Goal: Task Accomplishment & Management: Complete application form

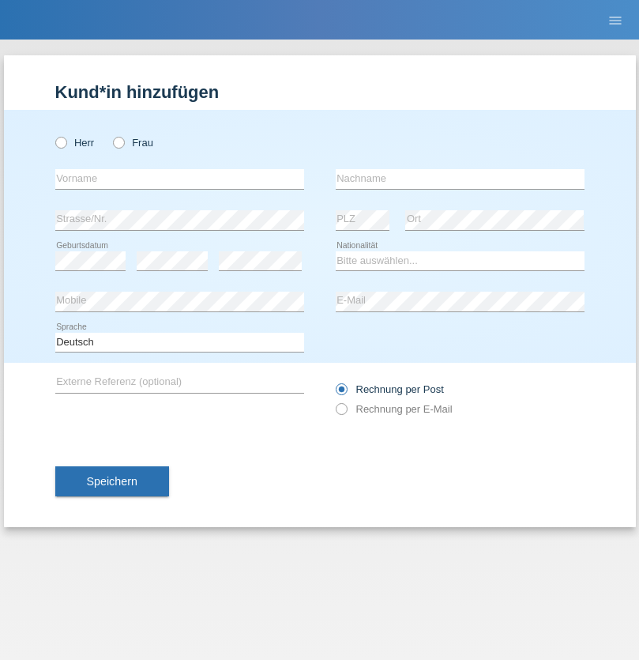
radio input "true"
click at [179, 179] on input "text" at bounding box center [179, 179] width 249 height 20
type input "Varga"
click at [460, 179] on input "text" at bounding box center [460, 179] width 249 height 20
type input "Florin"
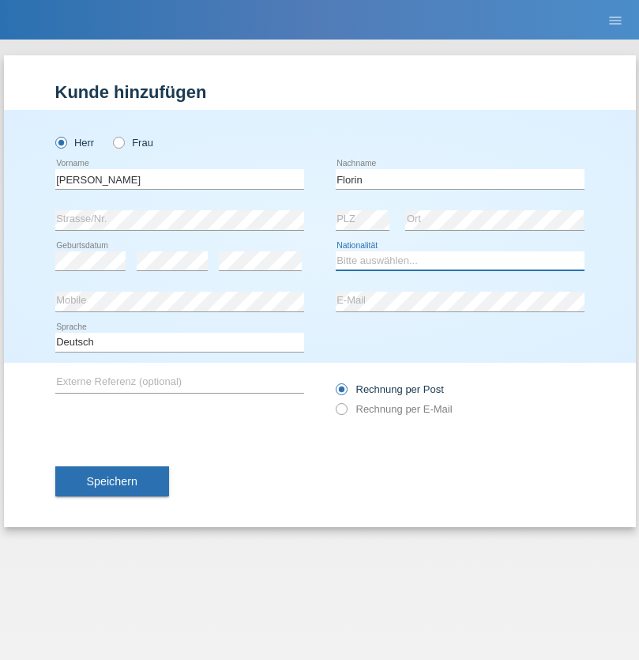
select select "RO"
select select "C"
select select "29"
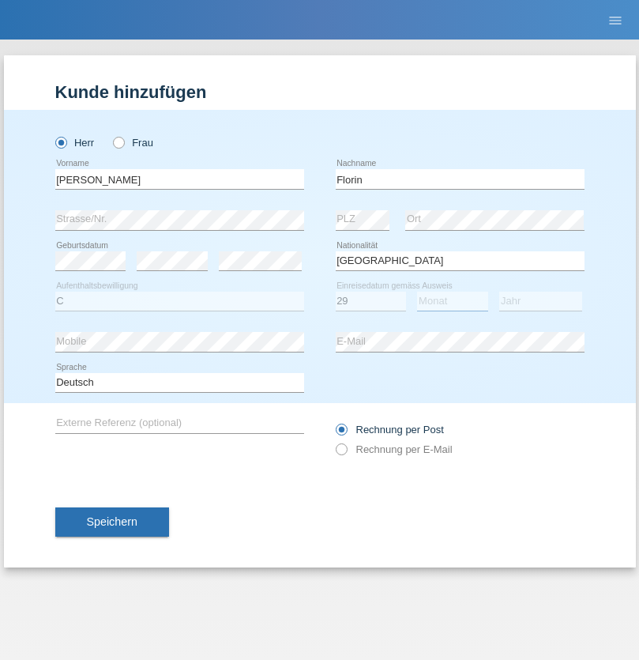
select select "02"
select select "2021"
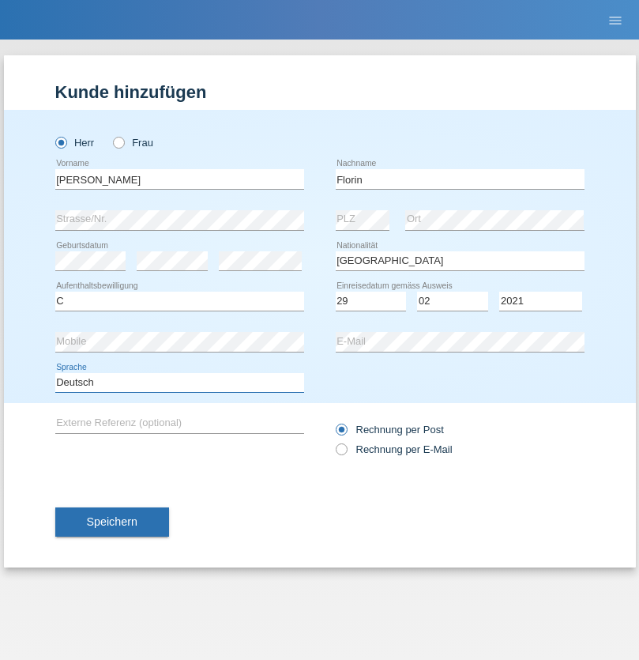
select select "en"
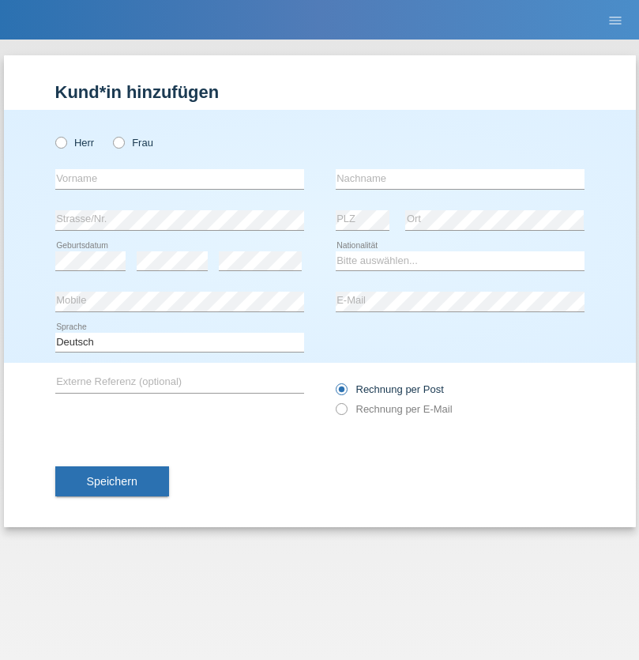
radio input "true"
click at [179, 179] on input "text" at bounding box center [179, 179] width 249 height 20
type input "Ruth"
click at [460, 179] on input "text" at bounding box center [460, 179] width 249 height 20
type input "Krebs"
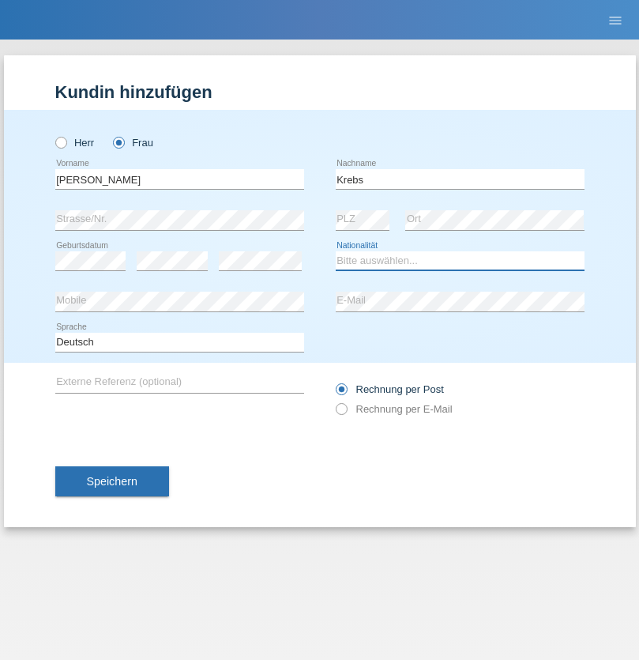
select select "CH"
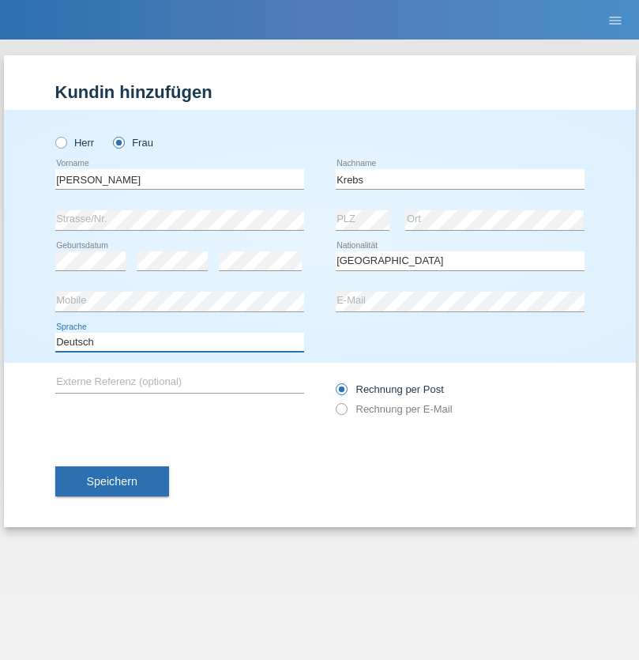
select select "en"
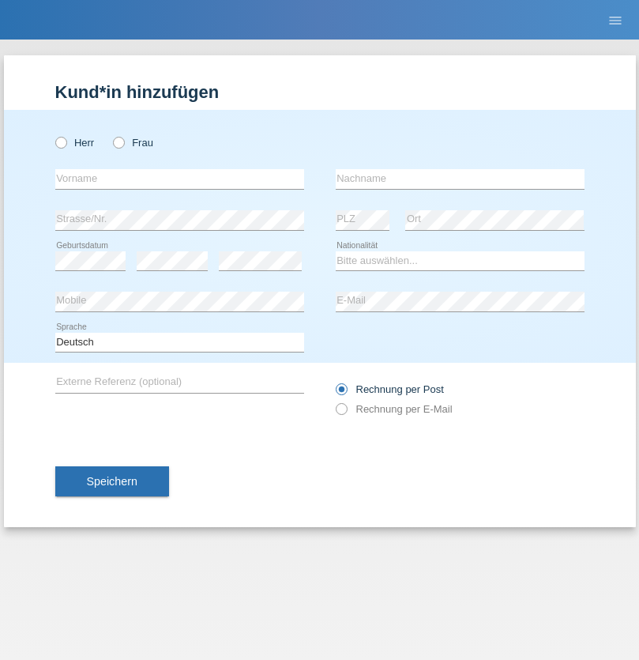
radio input "true"
click at [179, 179] on input "text" at bounding box center [179, 179] width 249 height 20
type input "Qovanaj"
click at [460, 179] on input "text" at bounding box center [460, 179] width 249 height 20
type input "Shaban"
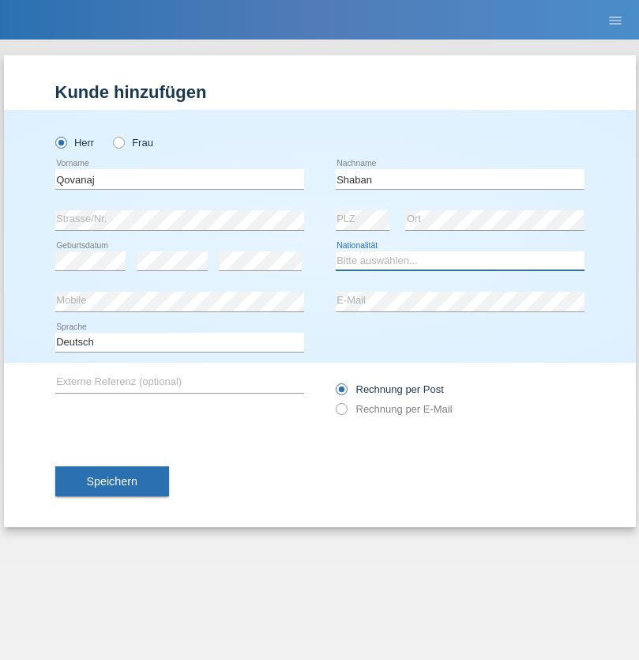
select select "CH"
radio input "true"
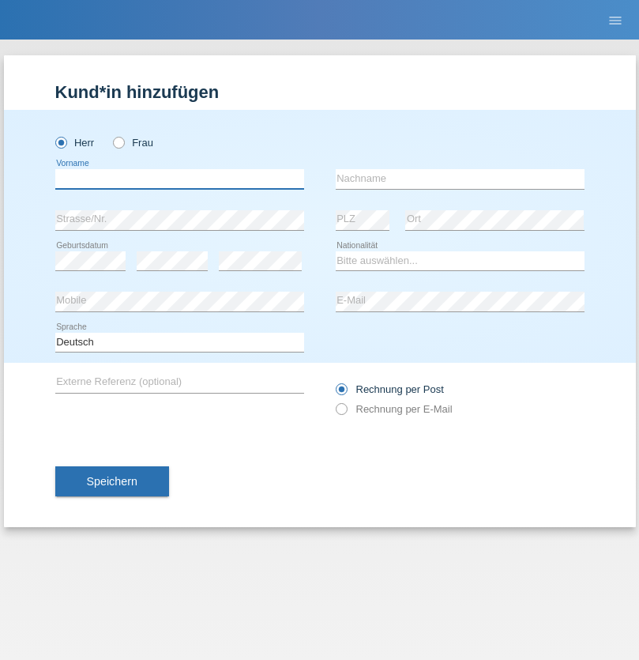
click at [179, 179] on input "text" at bounding box center [179, 179] width 249 height 20
type input "Marian"
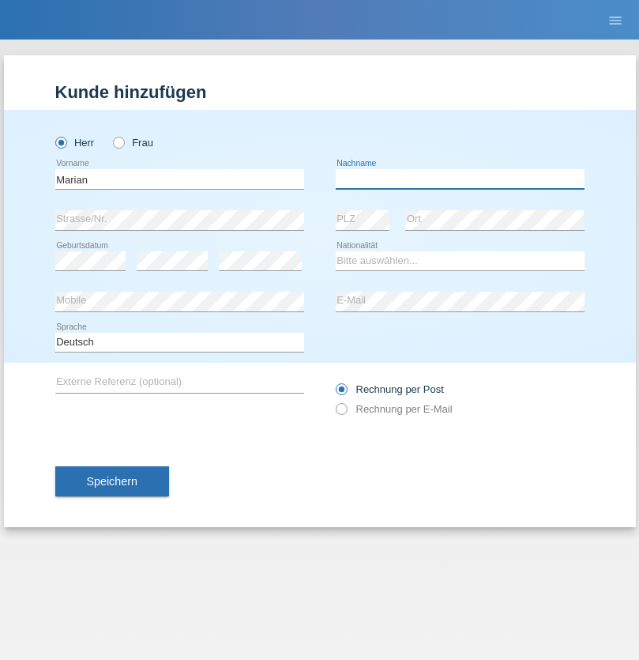
click at [460, 179] on input "text" at bounding box center [460, 179] width 249 height 20
type input "Matusa"
select select "RO"
select select "C"
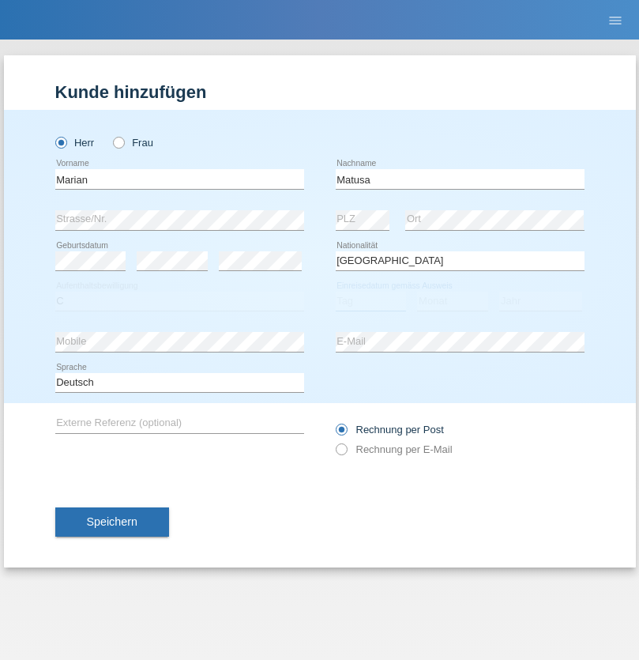
select select "01"
select select "06"
select select "2016"
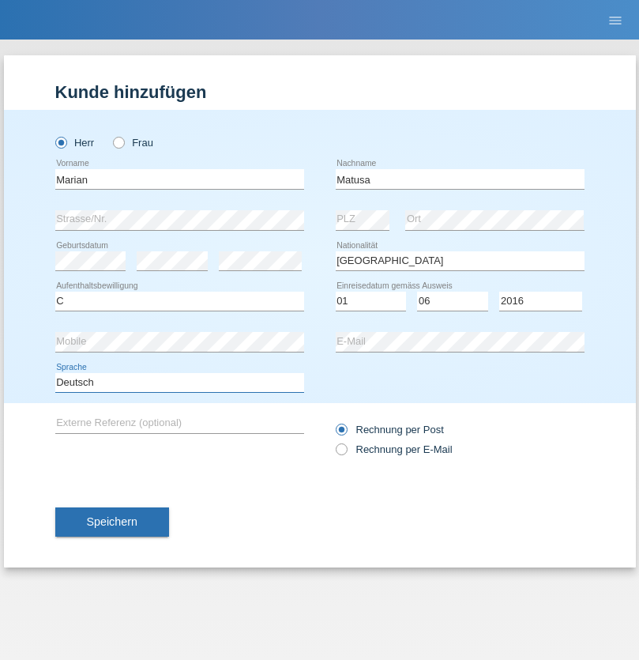
select select "en"
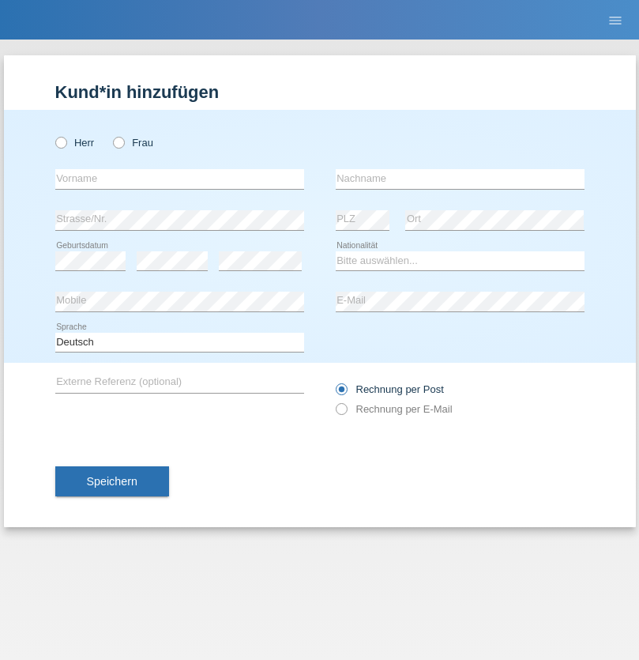
radio input "true"
click at [179, 179] on input "text" at bounding box center [179, 179] width 249 height 20
type input "Marco"
click at [460, 179] on input "text" at bounding box center [460, 179] width 249 height 20
type input "Weinlein"
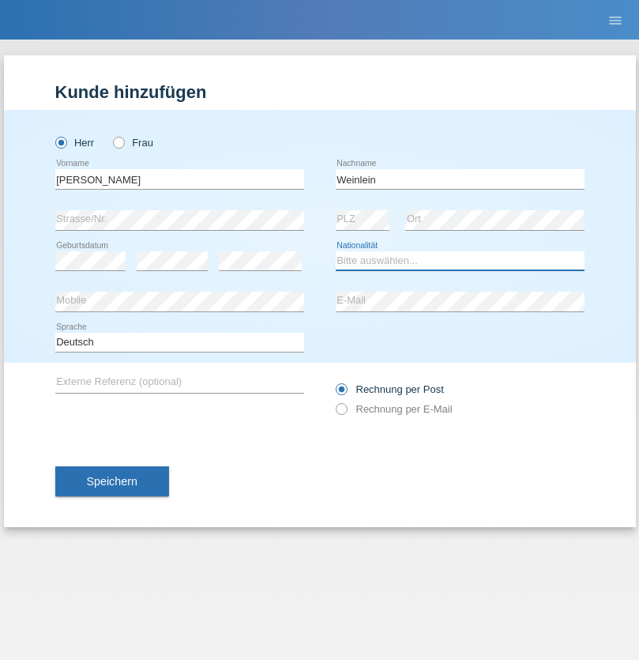
select select "CH"
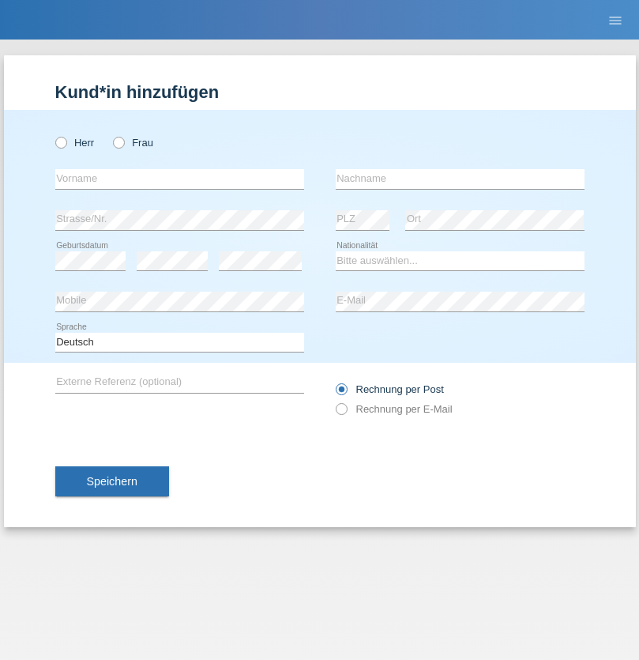
radio input "true"
click at [179, 179] on input "text" at bounding box center [179, 179] width 249 height 20
type input "Jashari lmeri"
click at [460, 179] on input "text" at bounding box center [460, 179] width 249 height 20
type input "Rabije"
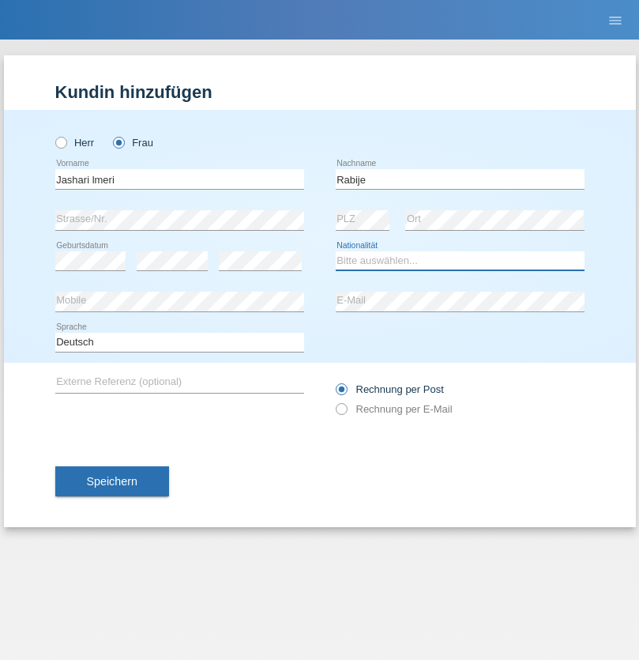
select select "CH"
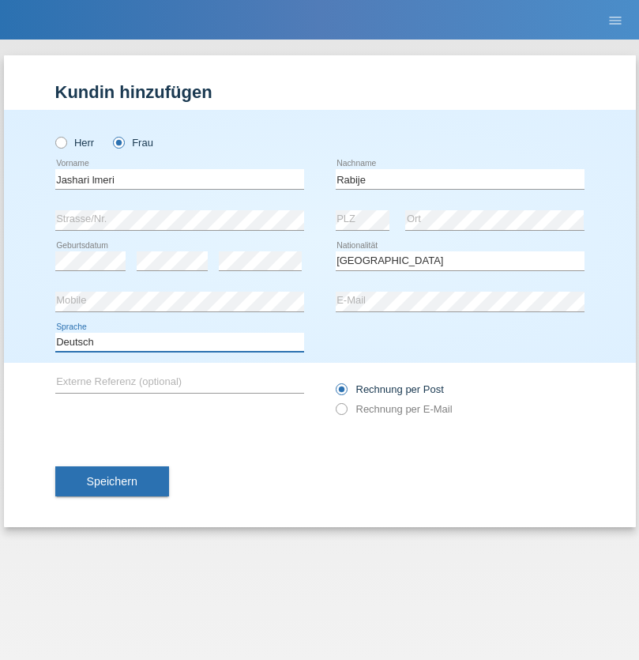
select select "en"
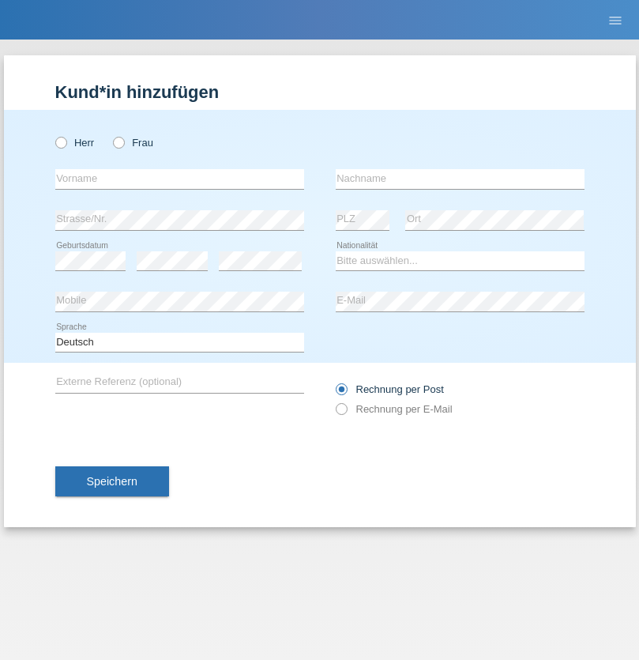
radio input "true"
click at [179, 179] on input "text" at bounding box center [179, 179] width 249 height 20
type input "firat"
click at [460, 179] on input "text" at bounding box center [460, 179] width 249 height 20
type input "kara"
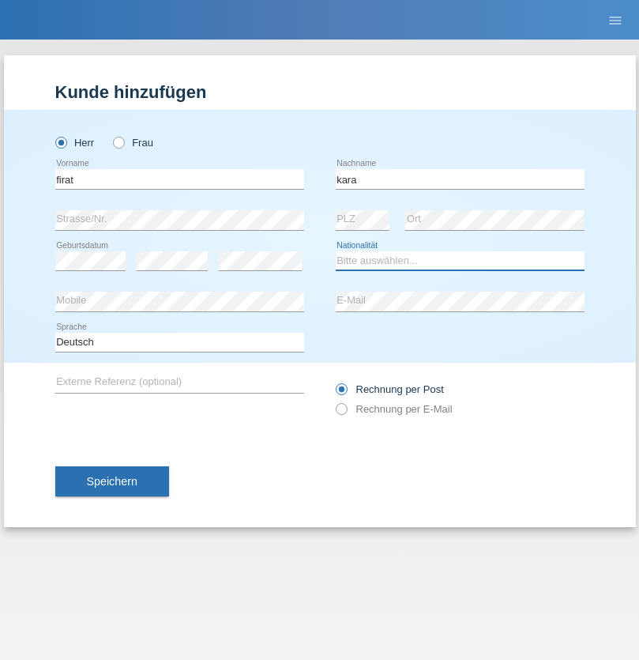
select select "CH"
radio input "true"
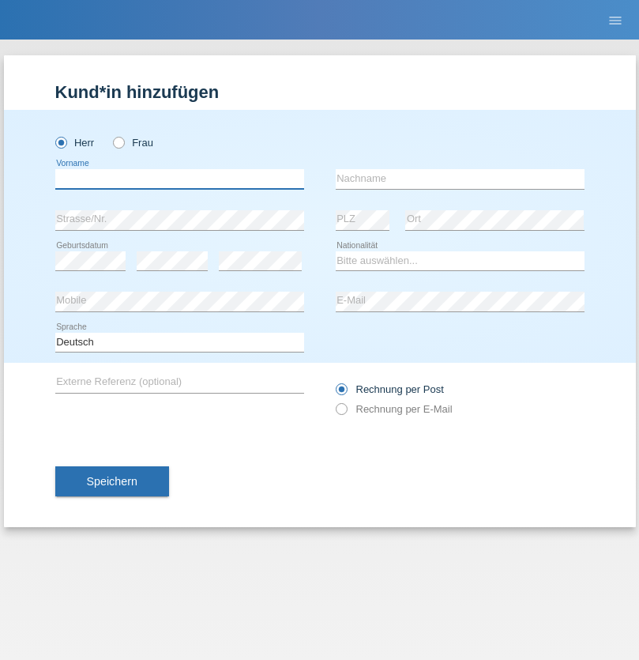
click at [179, 179] on input "text" at bounding box center [179, 179] width 249 height 20
type input "Gigov"
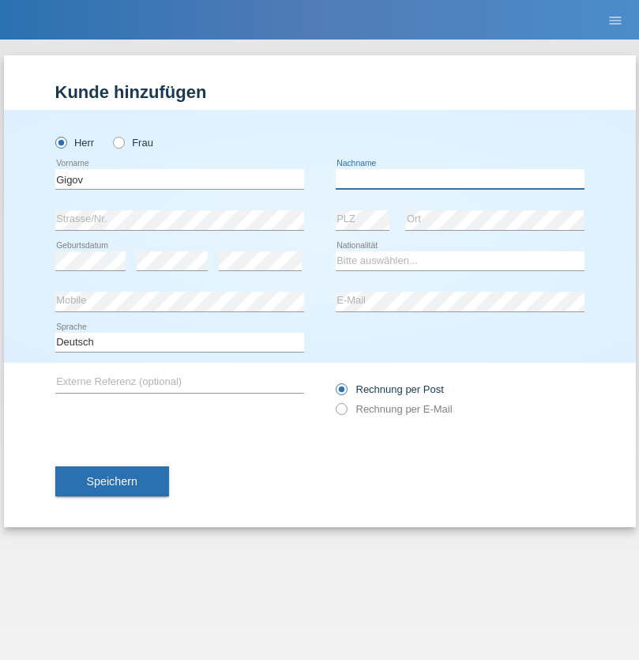
click at [460, 179] on input "text" at bounding box center [460, 179] width 249 height 20
type input "Zhan"
select select "BG"
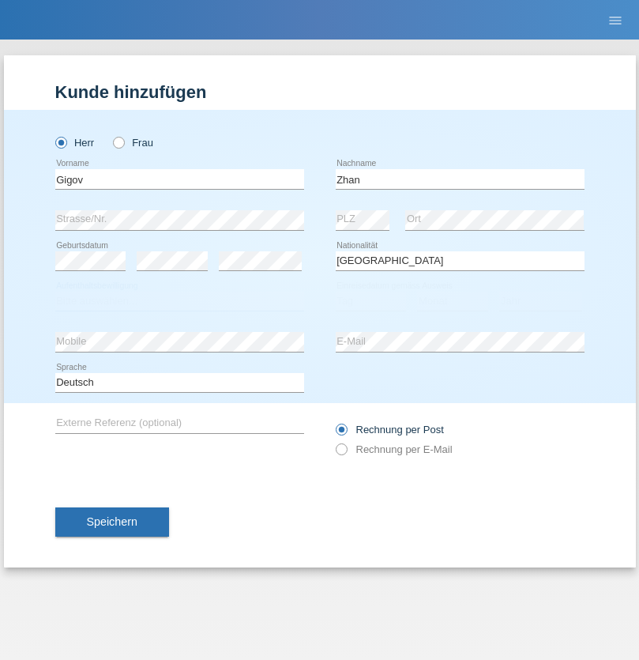
select select "C"
select select "23"
select select "10"
select select "2021"
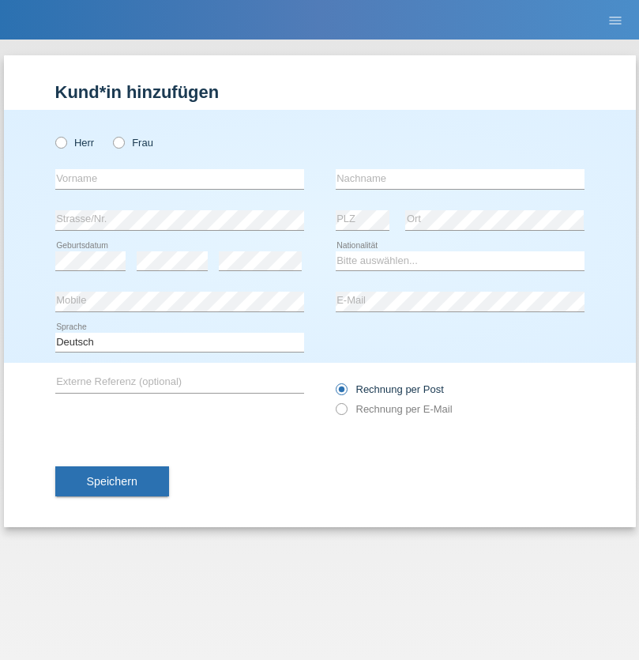
radio input "true"
click at [179, 179] on input "text" at bounding box center [179, 179] width 249 height 20
type input "Amand"
click at [460, 179] on input "text" at bounding box center [460, 179] width 249 height 20
type input "Pires"
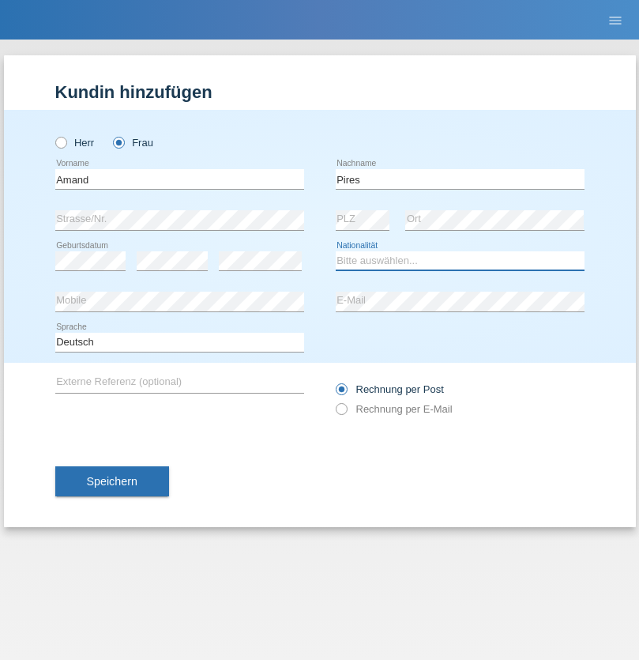
select select "CH"
radio input "true"
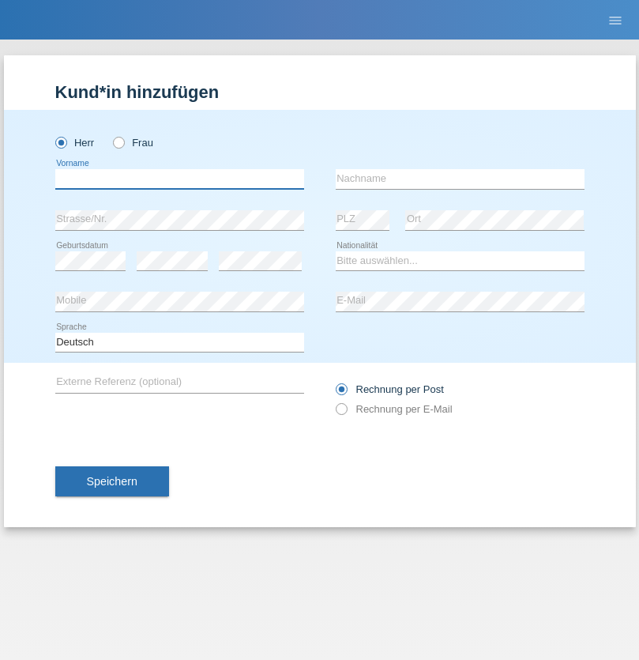
click at [179, 179] on input "text" at bounding box center [179, 179] width 249 height 20
type input "[PERSON_NAME]"
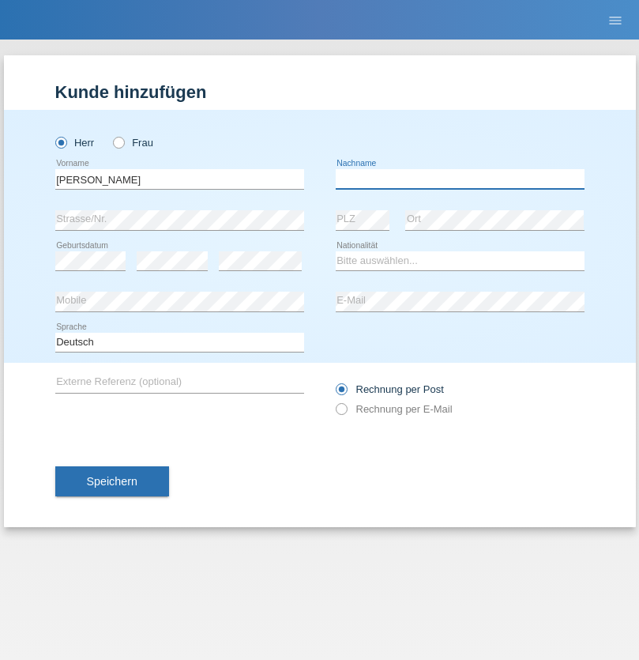
click at [460, 179] on input "text" at bounding box center [460, 179] width 249 height 20
type input "Saidi"
select select "CH"
radio input "true"
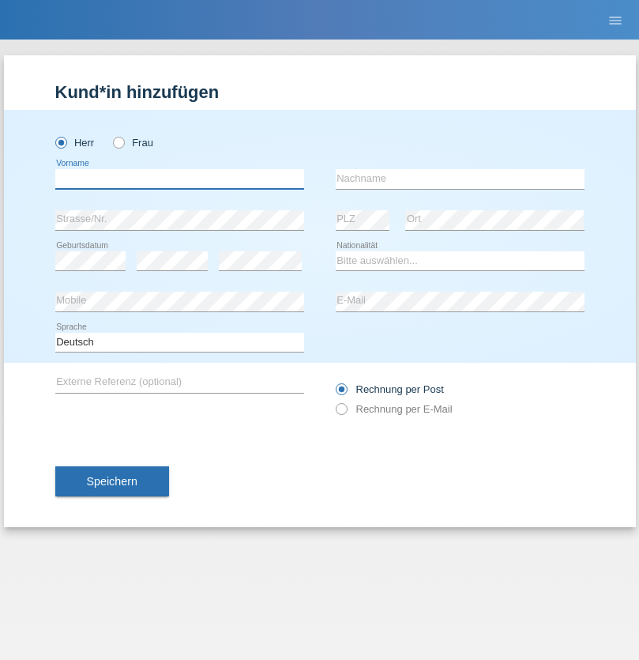
click at [179, 179] on input "text" at bounding box center [179, 179] width 249 height 20
type input "Matusa"
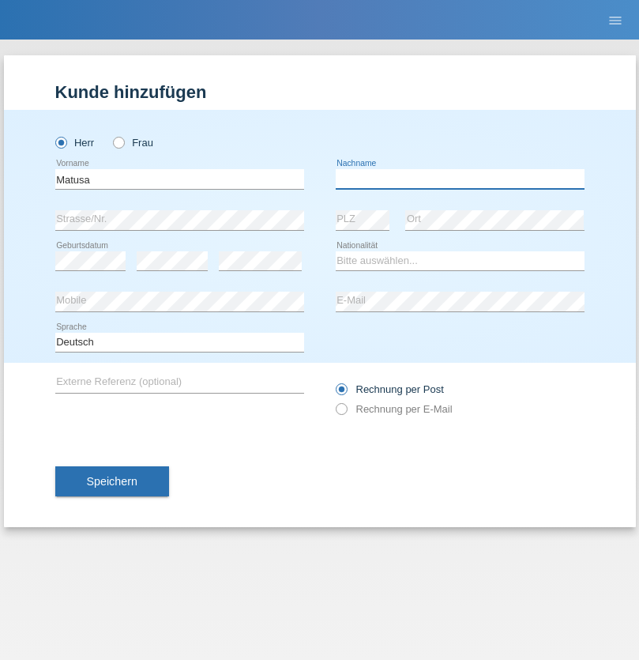
click at [460, 179] on input "text" at bounding box center [460, 179] width 249 height 20
type input "[PERSON_NAME]"
select select "OM"
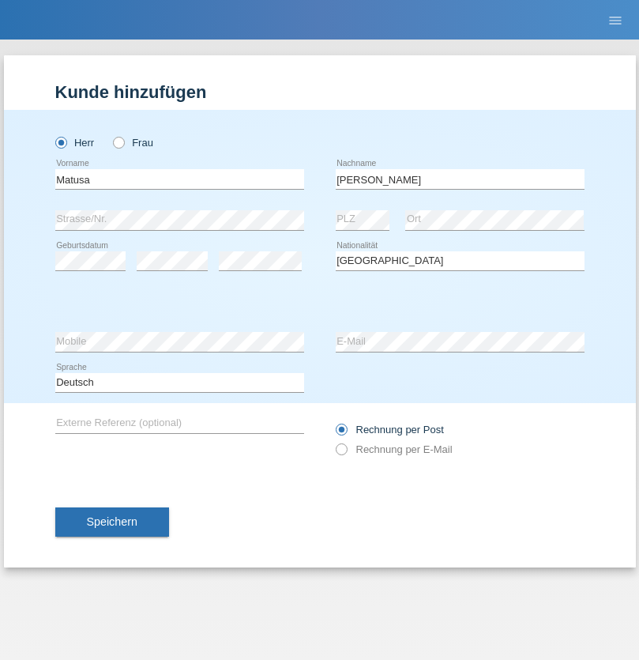
select select "C"
select select "01"
select select "06"
select select "2016"
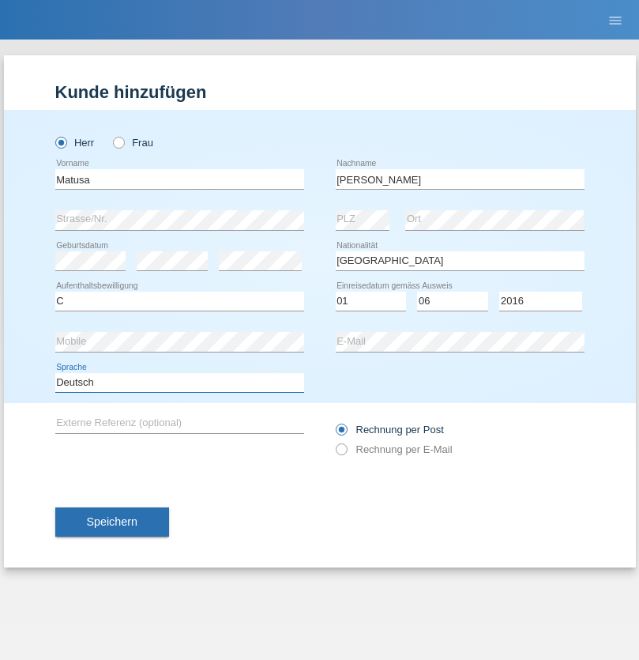
select select "en"
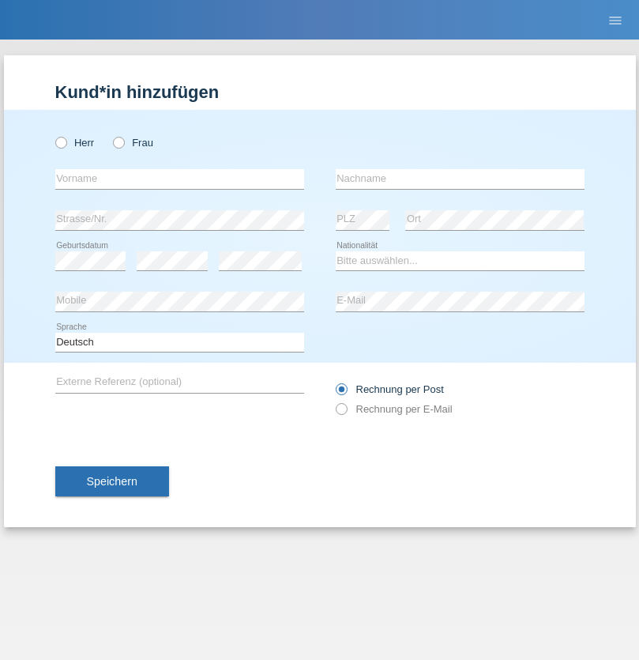
radio input "true"
click at [179, 179] on input "text" at bounding box center [179, 179] width 249 height 20
type input "Edinson Maurício"
click at [460, 179] on input "text" at bounding box center [460, 179] width 249 height 20
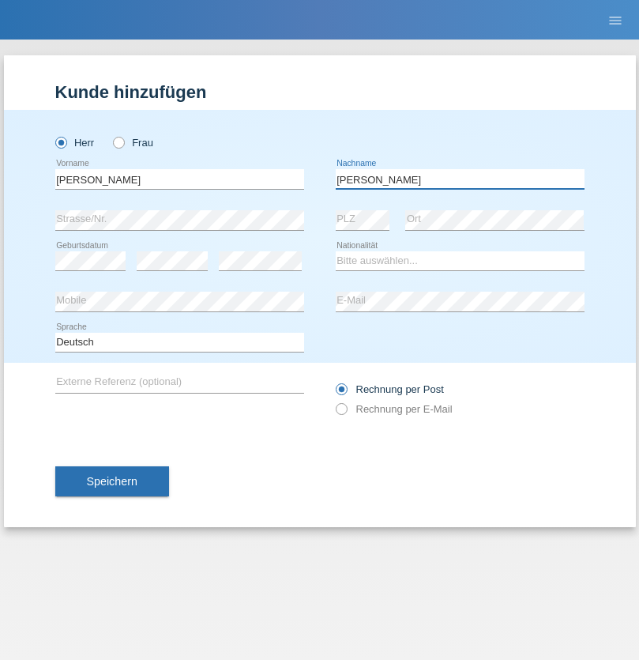
type input "Branquinho Alexander"
select select "PT"
select select "C"
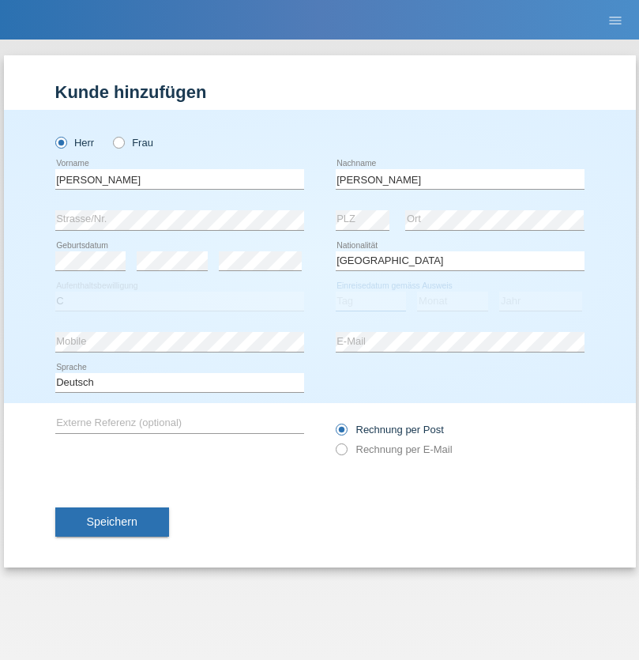
select select "23"
select select "08"
select select "2021"
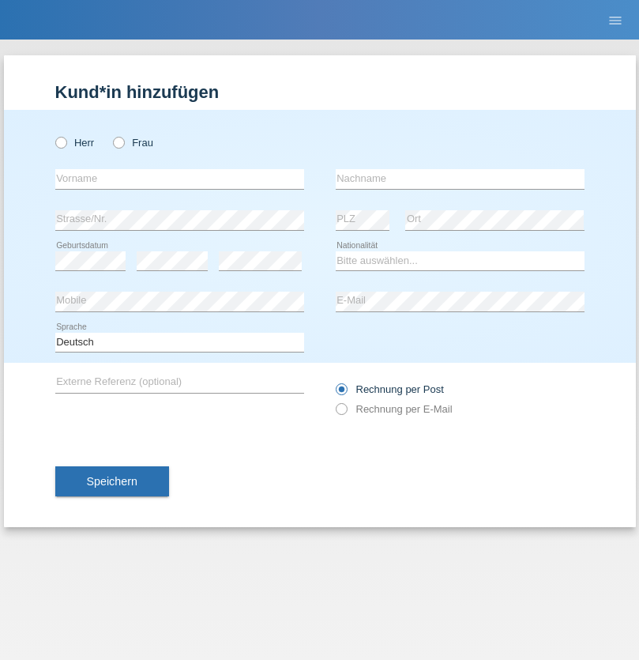
radio input "true"
click at [179, 179] on input "text" at bounding box center [179, 179] width 249 height 20
type input "[PERSON_NAME]"
click at [460, 179] on input "text" at bounding box center [460, 179] width 249 height 20
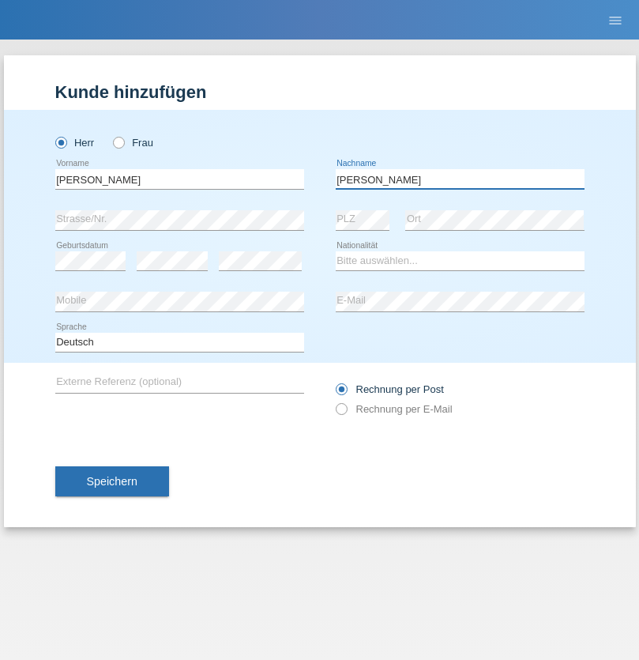
type input "[PERSON_NAME]"
select select "CH"
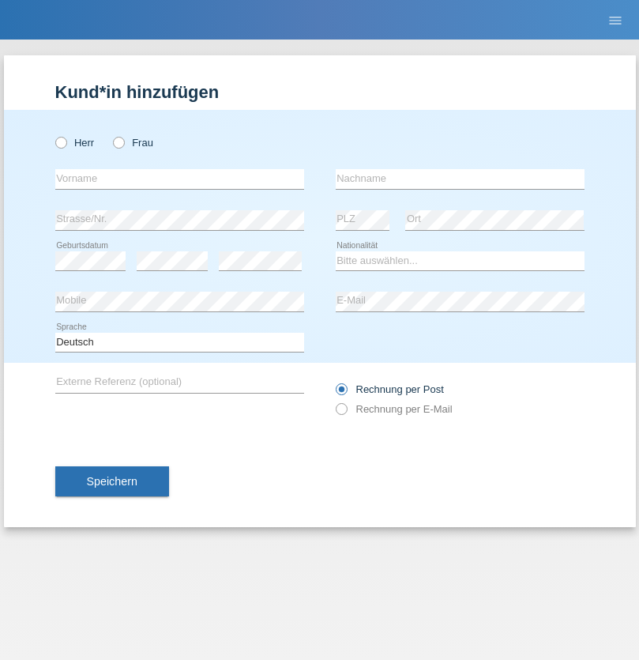
radio input "true"
click at [179, 179] on input "text" at bounding box center [179, 179] width 249 height 20
type input "Szilvia"
click at [460, 179] on input "text" at bounding box center [460, 179] width 249 height 20
type input "Olakh"
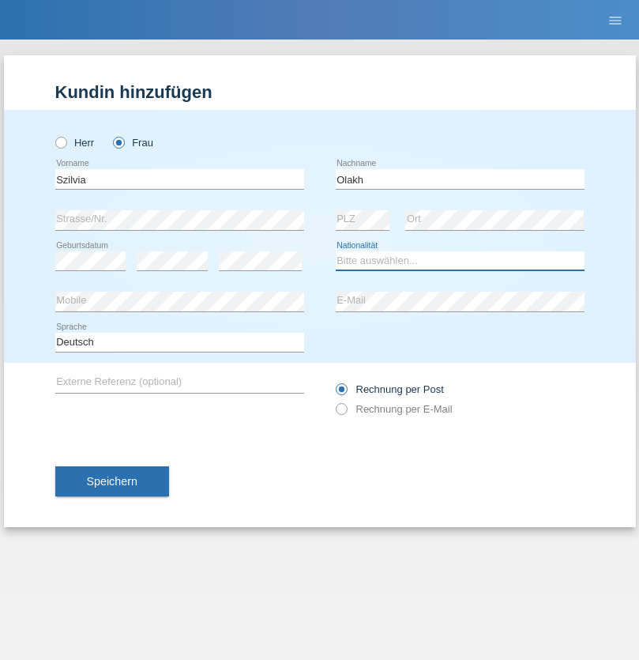
select select "UA"
select select "C"
select select "15"
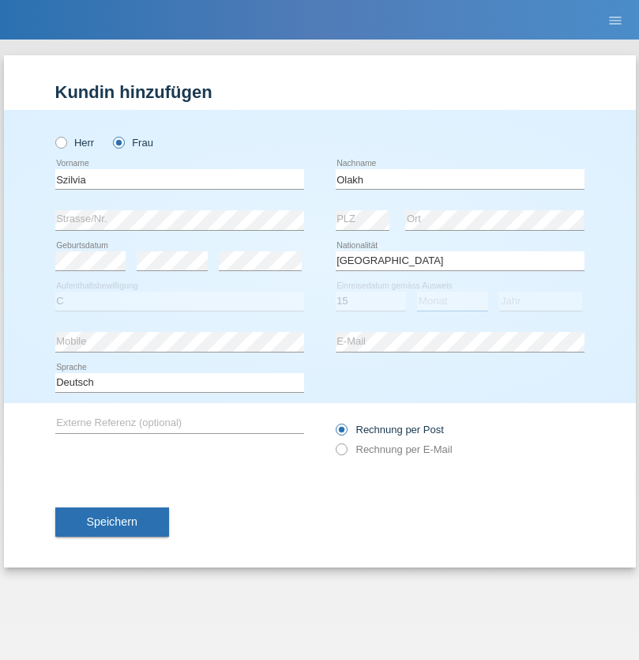
select select "09"
select select "2021"
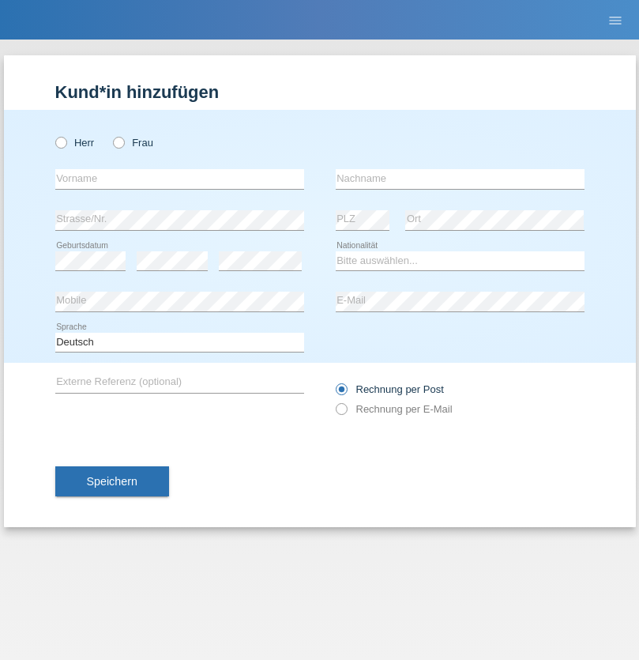
radio input "true"
click at [179, 179] on input "text" at bounding box center [179, 179] width 249 height 20
type input "Asrit"
click at [460, 179] on input "text" at bounding box center [460, 179] width 249 height 20
type input "Kupa"
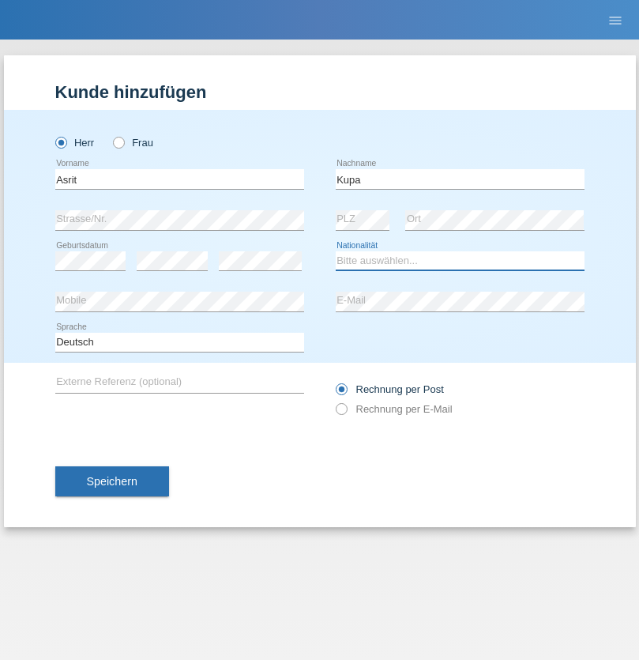
select select "MK"
select select "C"
select select "27"
select select "05"
radio input "true"
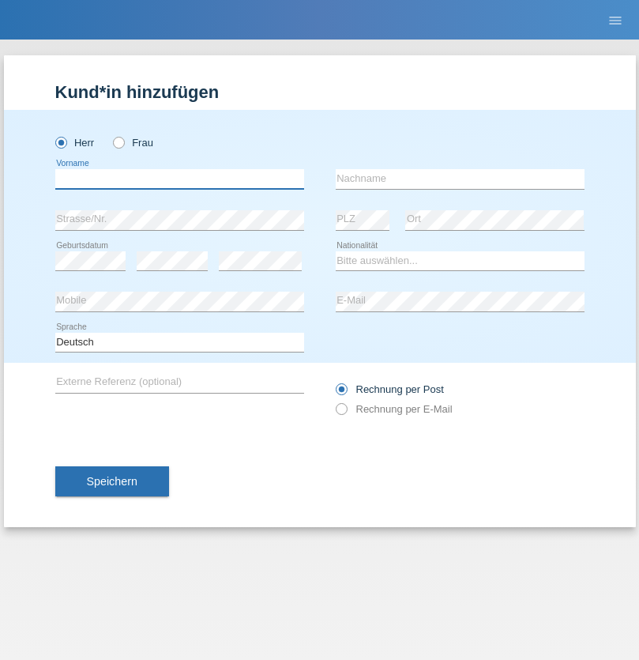
click at [179, 179] on input "text" at bounding box center [179, 179] width 249 height 20
type input "Ibrahim"
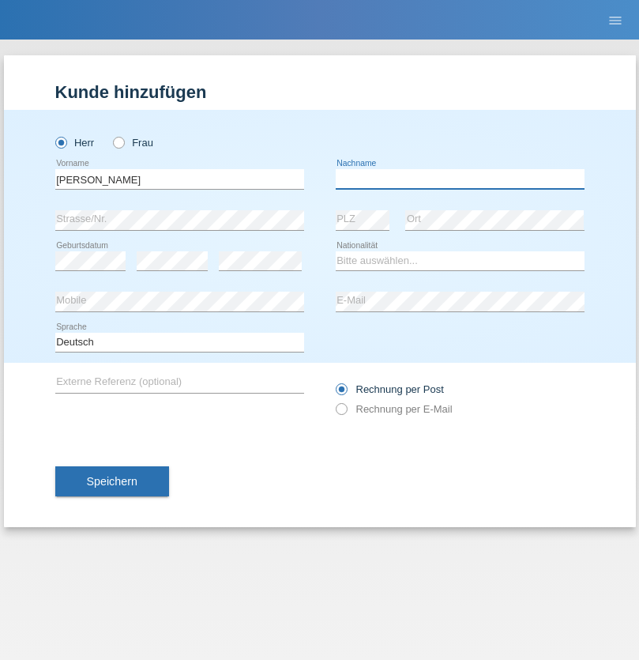
click at [460, 179] on input "text" at bounding box center [460, 179] width 249 height 20
type input "Abbas"
select select "SY"
select select "C"
select select "15"
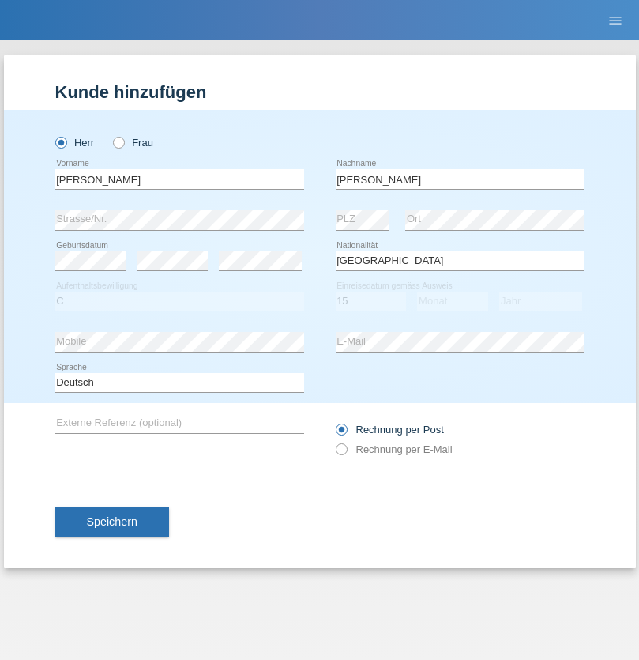
select select "09"
select select "2021"
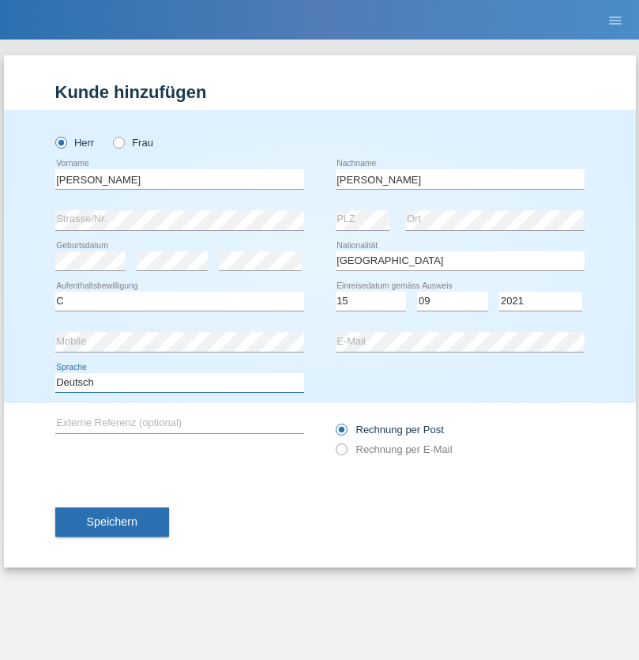
select select "en"
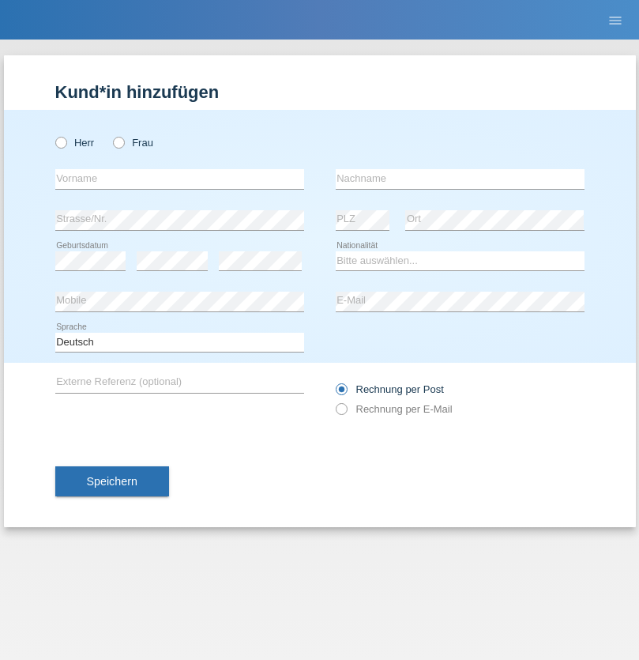
radio input "true"
select select "CH"
radio input "true"
click at [179, 179] on input "text" at bounding box center [179, 179] width 249 height 20
type input "[PERSON_NAME]"
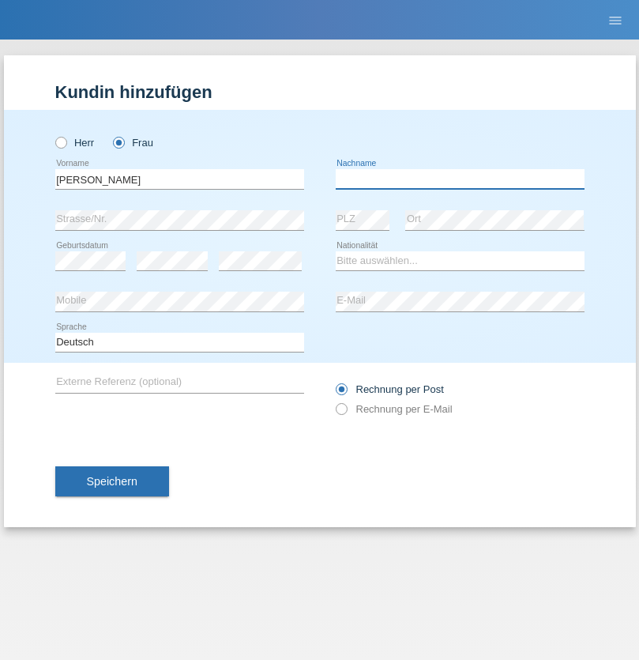
click at [460, 179] on input "text" at bounding box center [460, 179] width 249 height 20
type input "Bacic"
select select "CH"
